Goal: Book appointment/travel/reservation

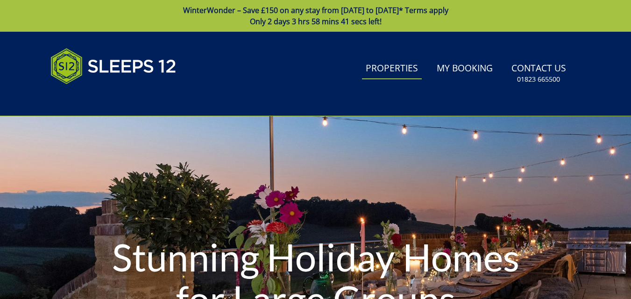
click at [405, 72] on link "Properties" at bounding box center [392, 68] width 60 height 21
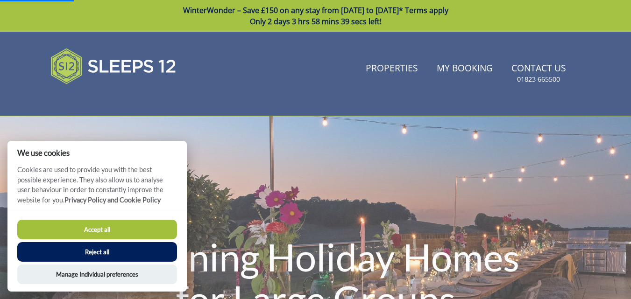
click at [161, 226] on button "Accept all" at bounding box center [97, 230] width 160 height 20
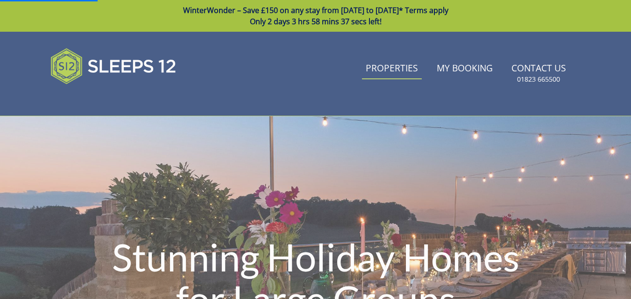
click at [387, 73] on link "Properties" at bounding box center [392, 68] width 60 height 21
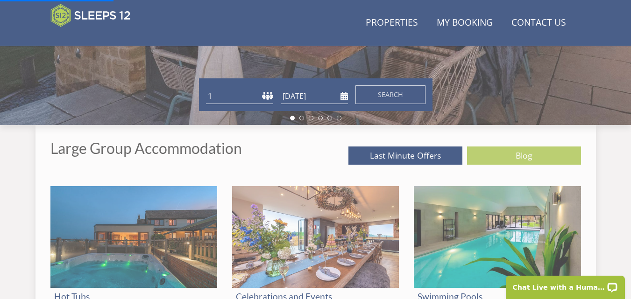
scroll to position [288, 0]
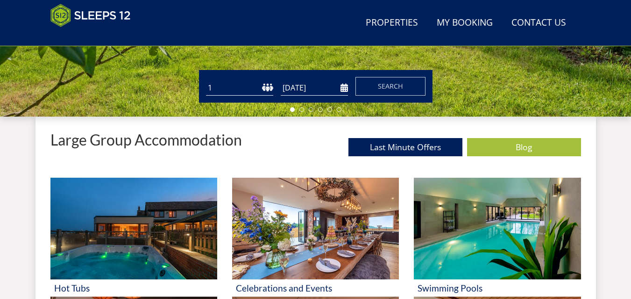
click at [222, 89] on select "1 2 3 4 5 6 7 8 9 10 11 12 13 14 15 16 17 18 19 20 21 22 23 24 25 26 27 28 29 3…" at bounding box center [239, 87] width 67 height 15
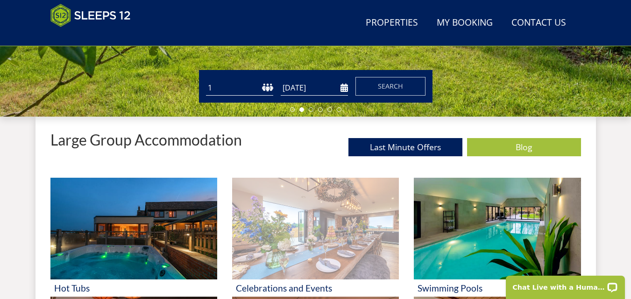
select select "20"
click at [206, 80] on select "1 2 3 4 5 6 7 8 9 10 11 12 13 14 15 16 17 18 19 20 21 22 23 24 25 26 27 28 29 3…" at bounding box center [239, 87] width 67 height 15
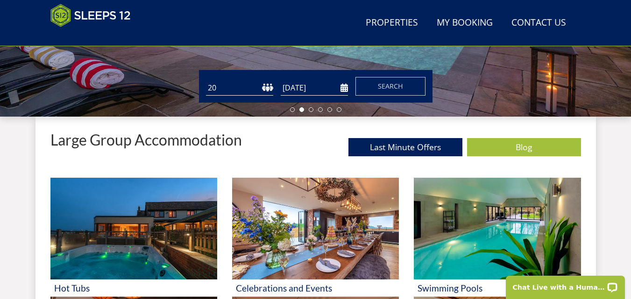
click at [341, 89] on input "[DATE]" at bounding box center [314, 87] width 67 height 15
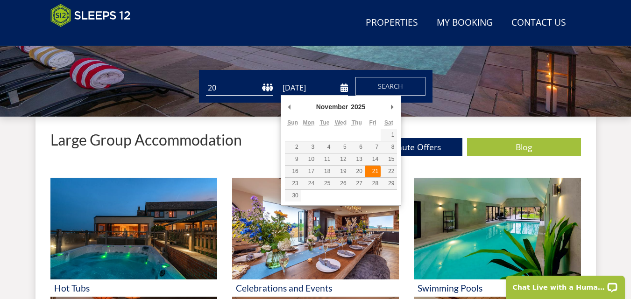
type input "[DATE]"
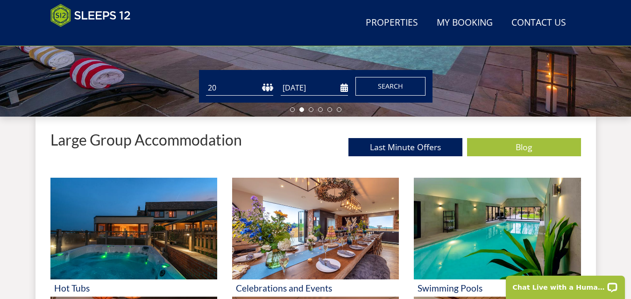
click at [382, 90] on span "Search" at bounding box center [390, 86] width 25 height 9
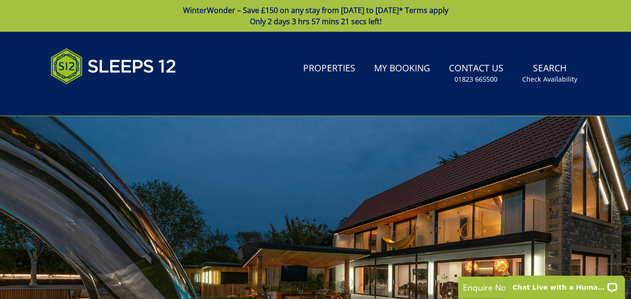
scroll to position [8, 0]
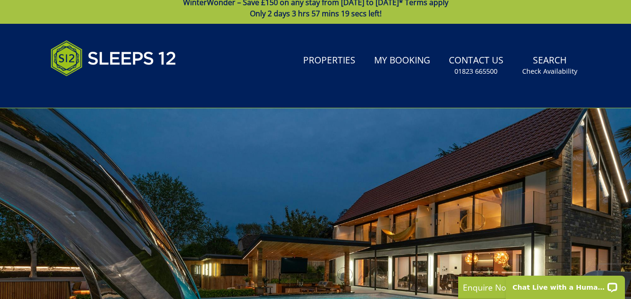
select select "20"
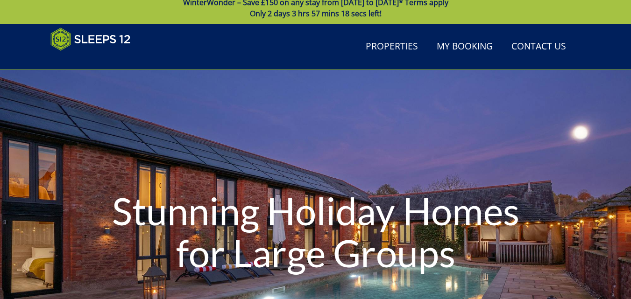
scroll to position [288, 0]
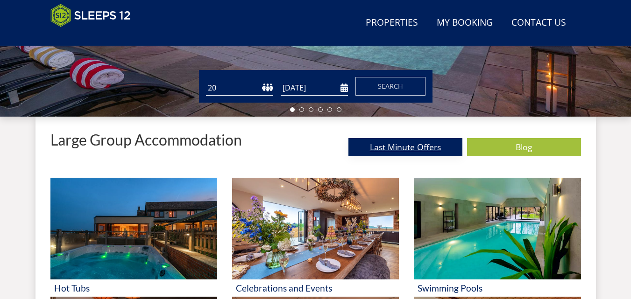
click at [402, 143] on link "Last Minute Offers" at bounding box center [405, 147] width 114 height 18
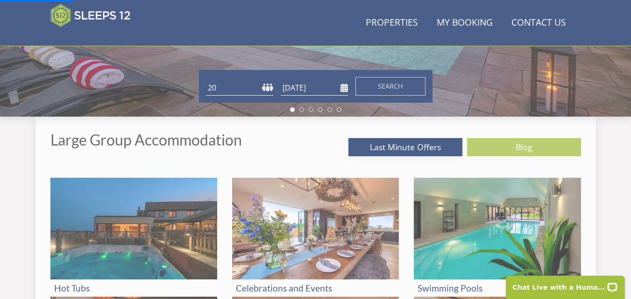
scroll to position [0, 0]
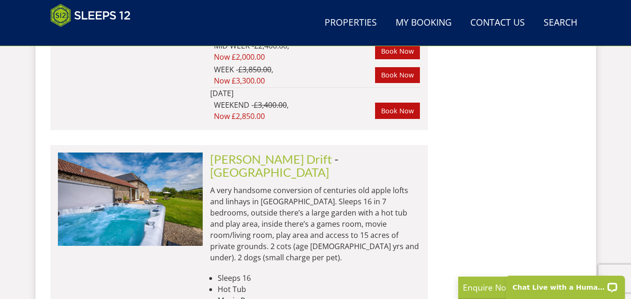
scroll to position [6778, 0]
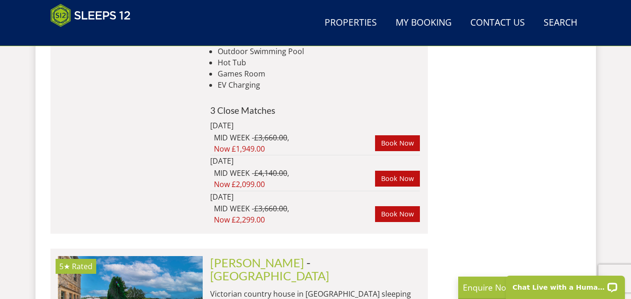
scroll to position [8030, 0]
